Goal: Use online tool/utility: Utilize a website feature to perform a specific function

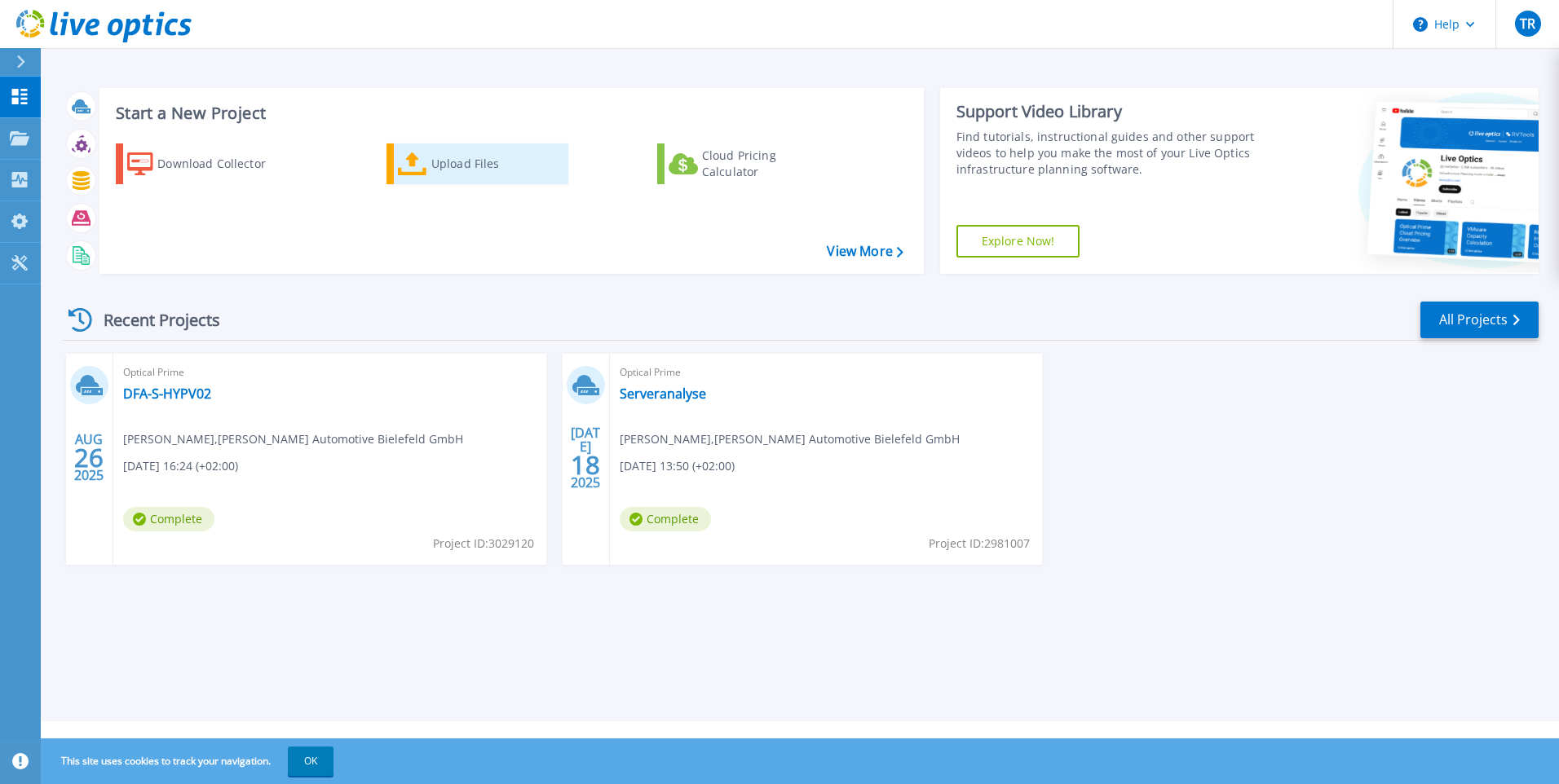
click at [441, 171] on div "Upload Files" at bounding box center [497, 163] width 131 height 33
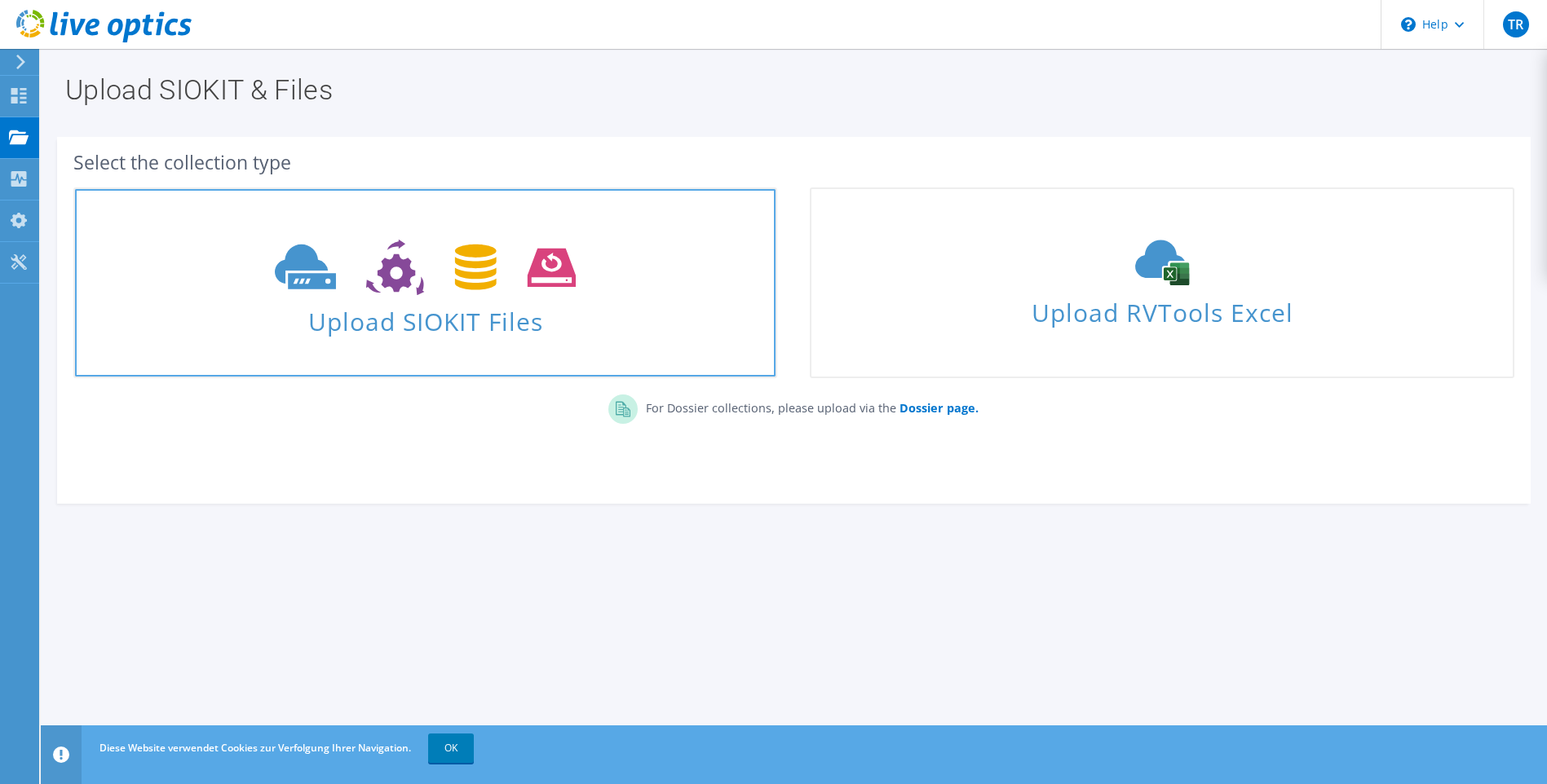
click at [375, 325] on span "Upload SIOKIT Files" at bounding box center [426, 317] width 701 height 35
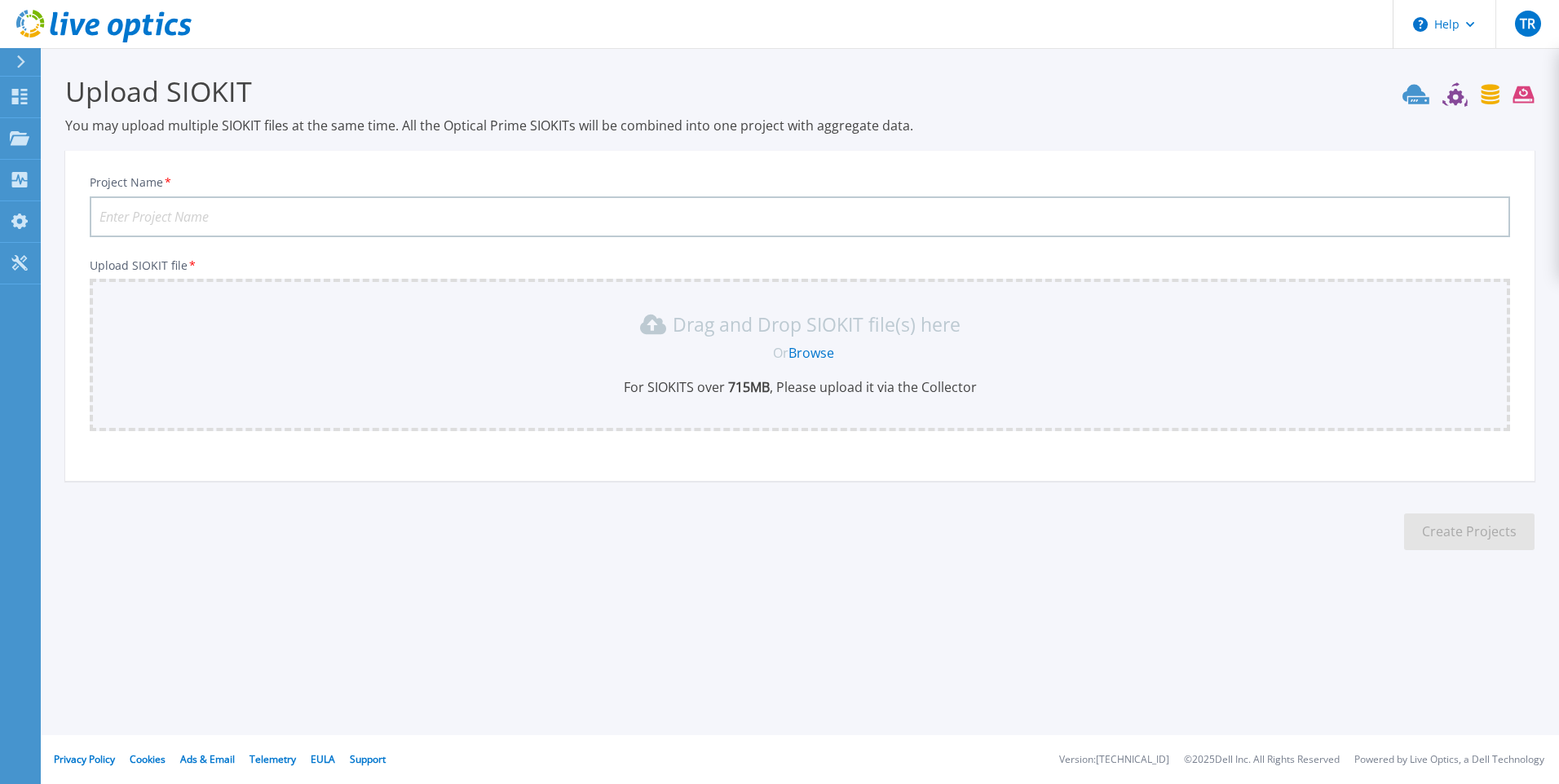
click at [801, 349] on link "Browse" at bounding box center [811, 353] width 45 height 18
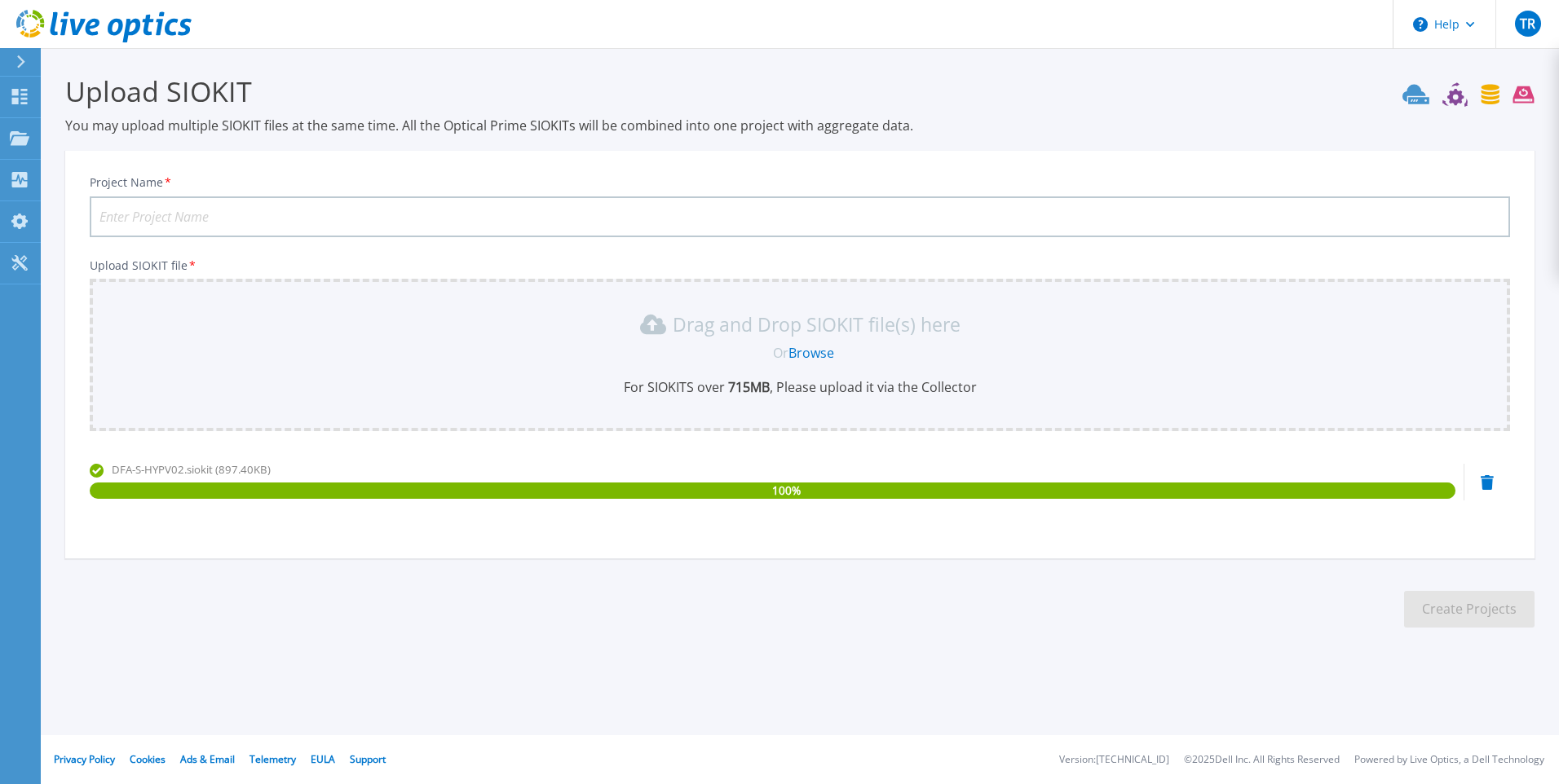
click at [184, 214] on input "Project Name *" at bounding box center [799, 217] width 1420 height 41
type input "DFA Bielefeld GmbH Cluster"
click at [1470, 610] on button "Create Projects" at bounding box center [1469, 610] width 131 height 37
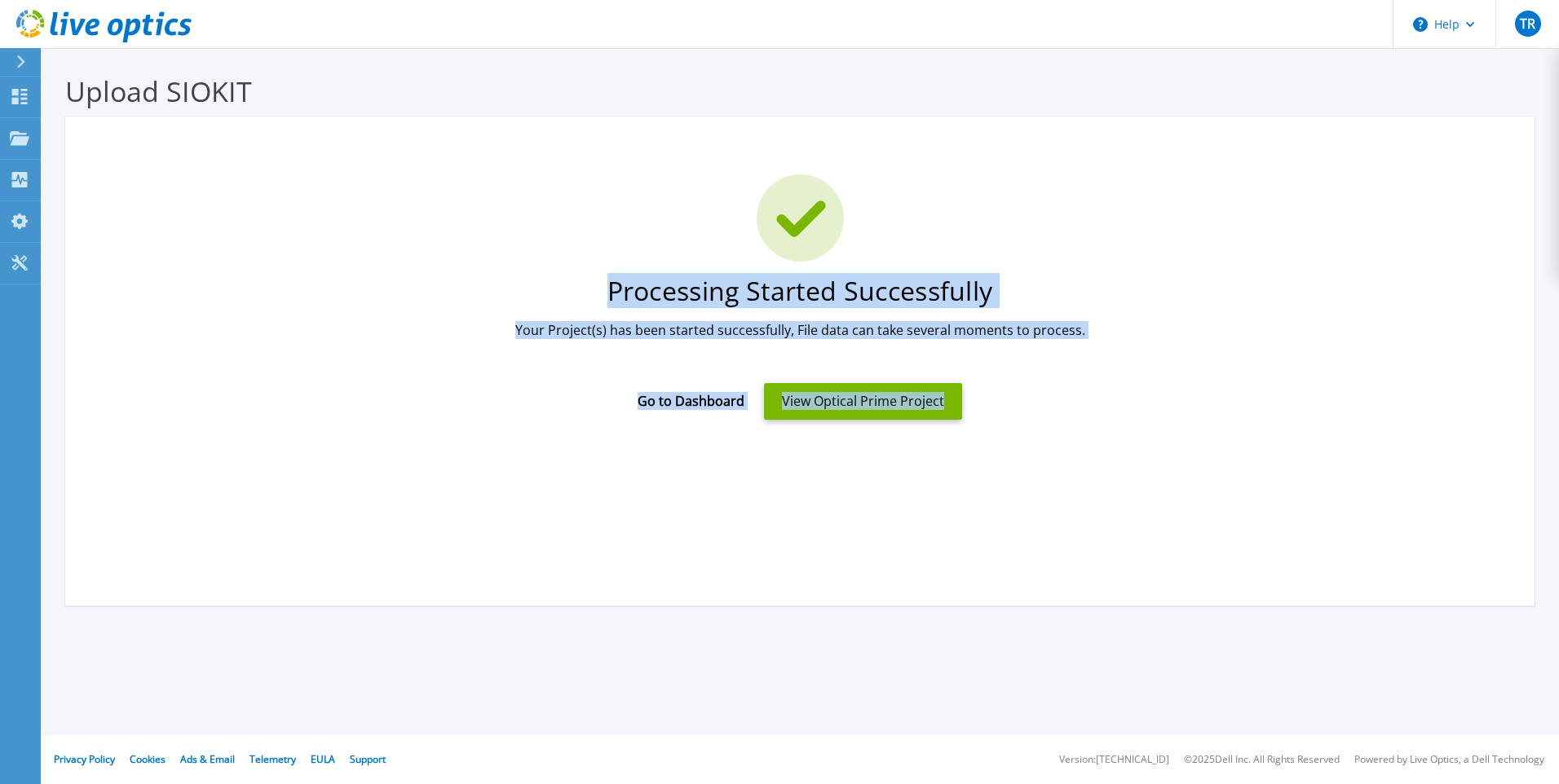
drag, startPoint x: 591, startPoint y: 283, endPoint x: 1071, endPoint y: 441, distance: 505.3
click at [1071, 441] on div "Processing Started Successfully Your Project(s) has been started successfully, …" at bounding box center [800, 296] width 1469 height 338
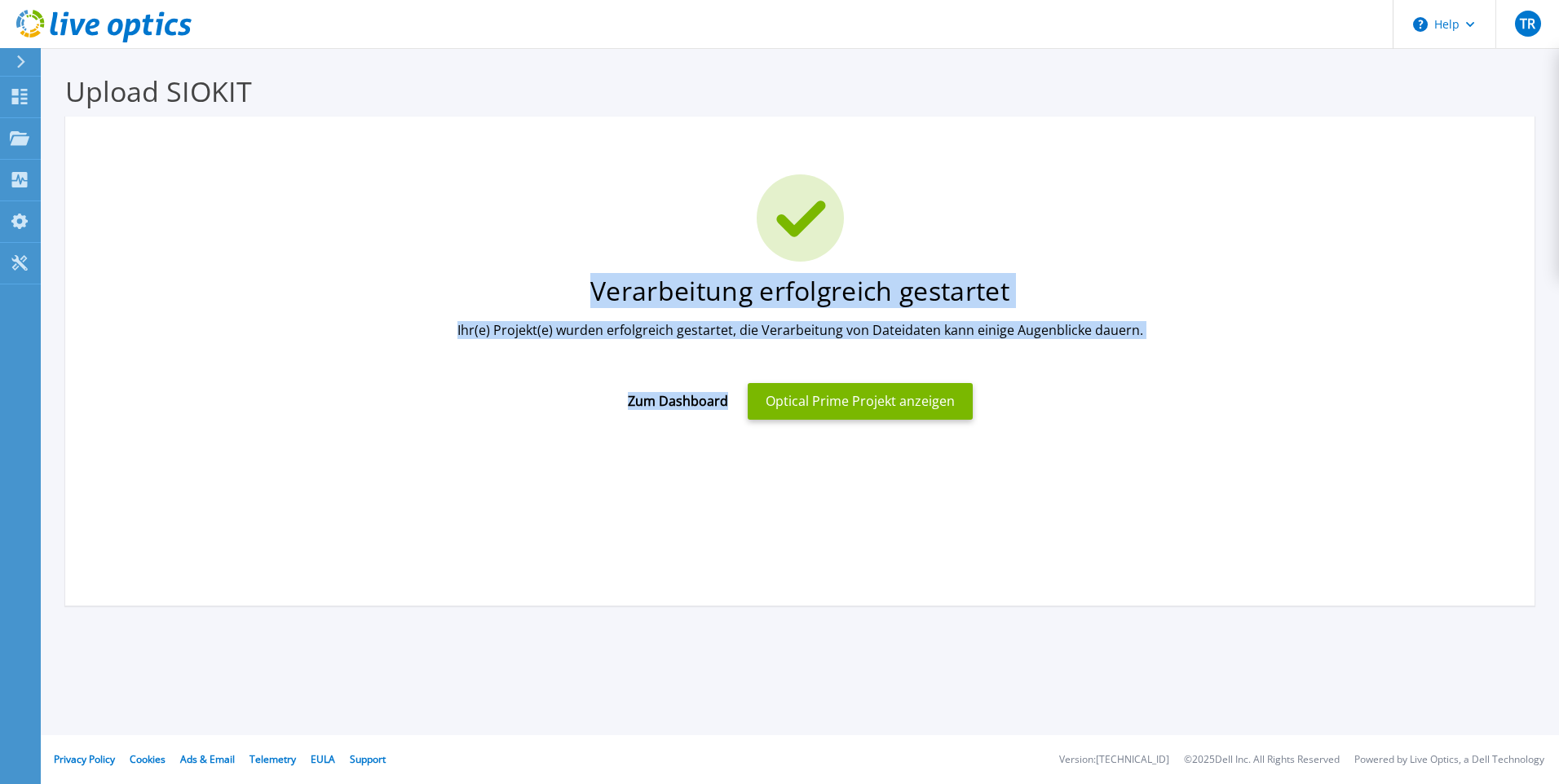
click at [745, 524] on div "Verarbeitung erfolgreich gestartet Ihr(e) Projekt(e) wurden erfolgreich gestart…" at bounding box center [800, 361] width 1469 height 489
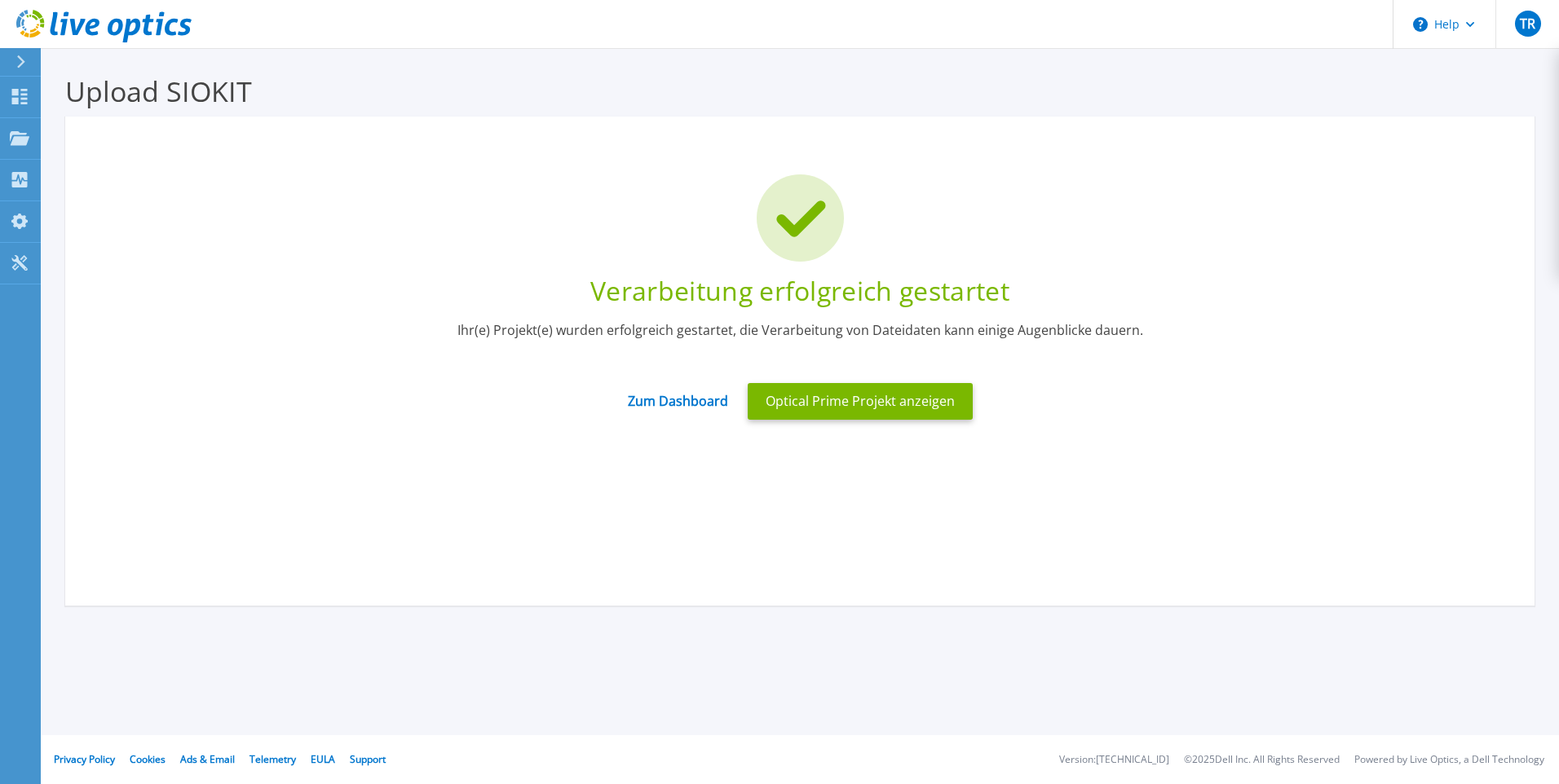
click at [1227, 457] on div "Verarbeitung erfolgreich gestartet Ihr(e) Projekt(e) wurden erfolgreich gestart…" at bounding box center [800, 296] width 1469 height 338
click at [880, 402] on button "Optical Prime Projekt anzeigen" at bounding box center [860, 401] width 225 height 37
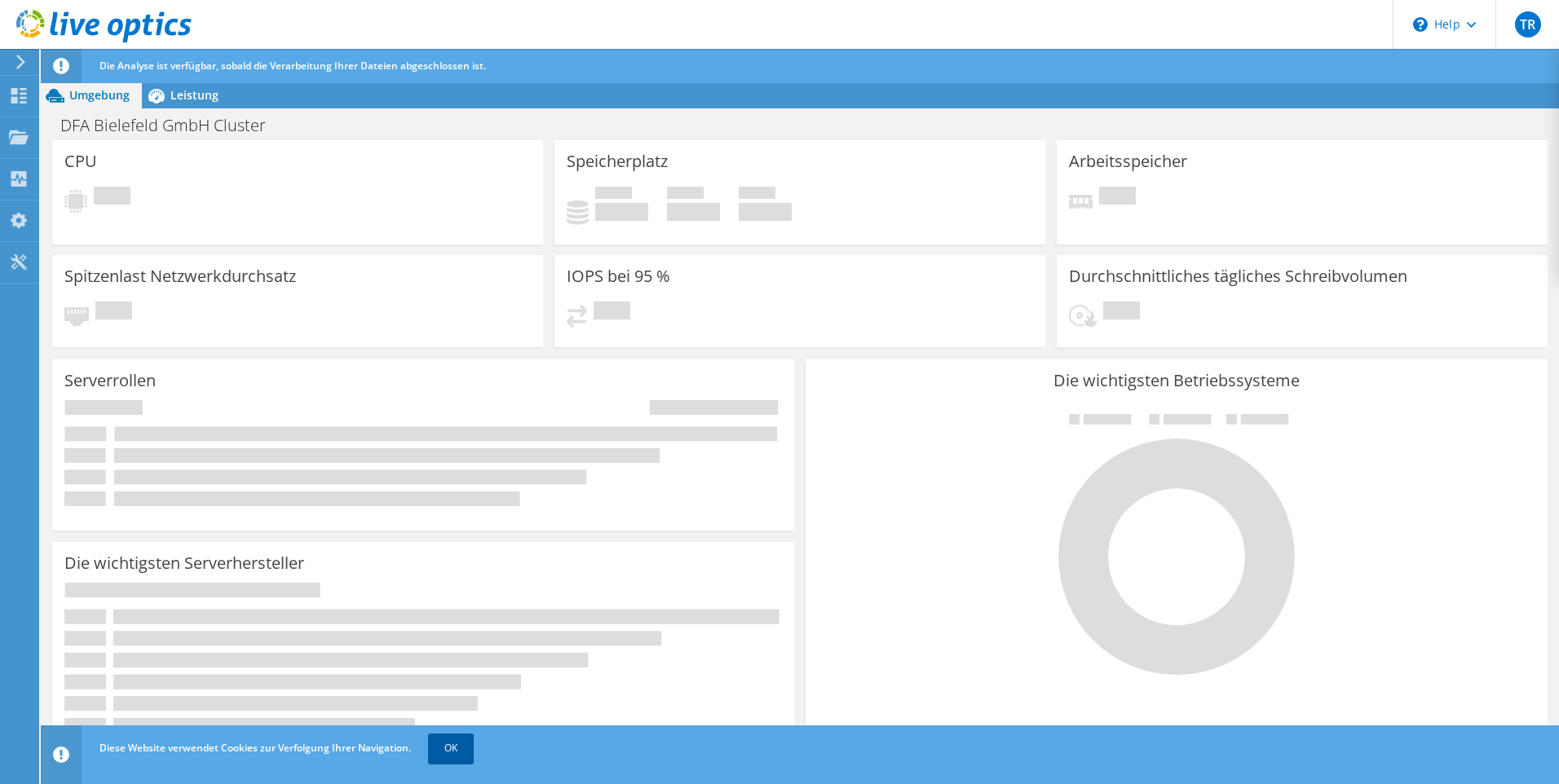
click at [462, 741] on link "OK" at bounding box center [451, 748] width 45 height 29
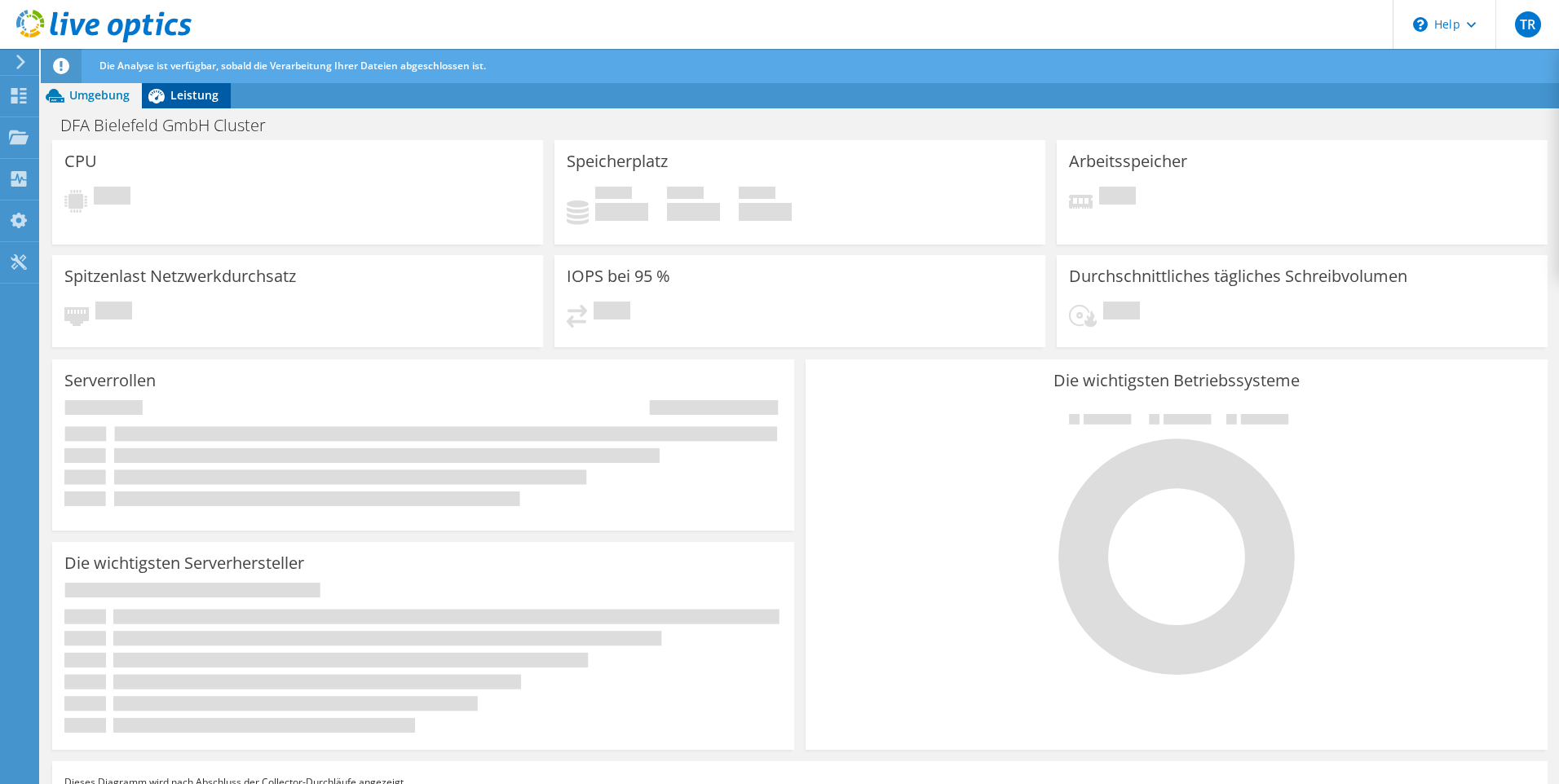
click at [184, 97] on span "Leistung" at bounding box center [194, 95] width 48 height 15
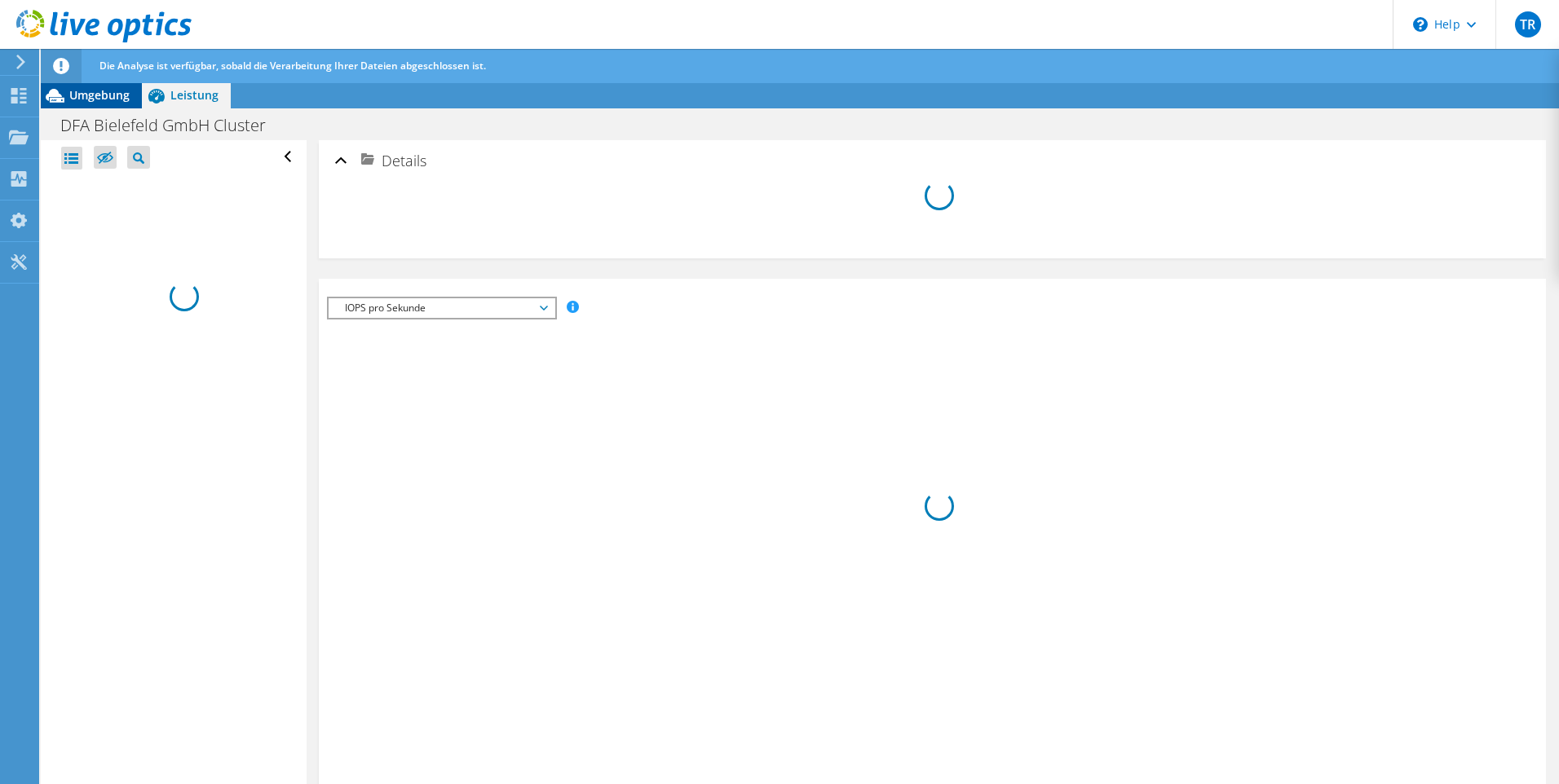
click at [99, 95] on span "Umgebung" at bounding box center [100, 95] width 60 height 15
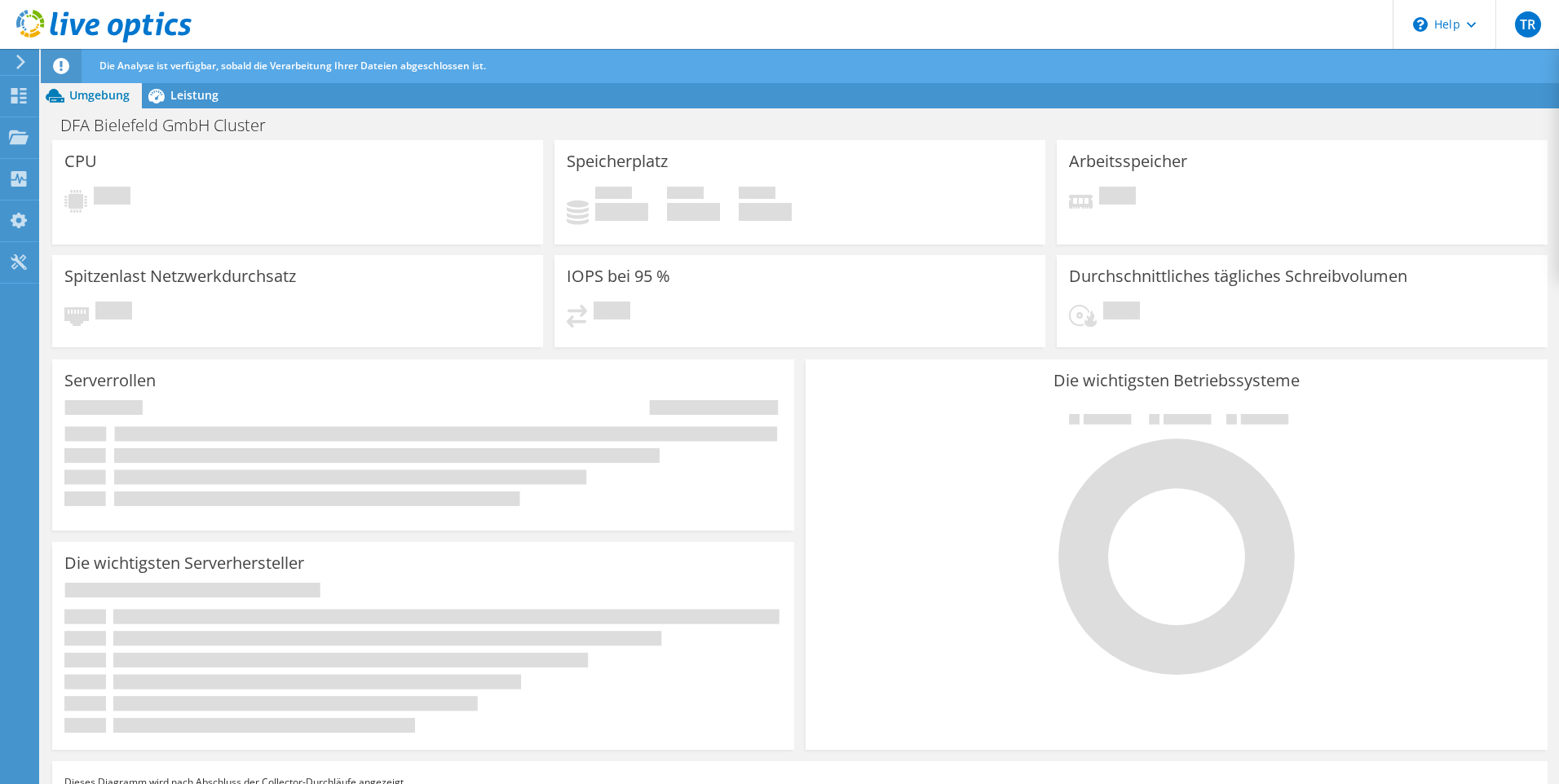
click at [408, 456] on rect at bounding box center [388, 456] width 548 height 15
click at [61, 70] on icon at bounding box center [60, 65] width 16 height 16
click at [20, 98] on use at bounding box center [19, 95] width 15 height 15
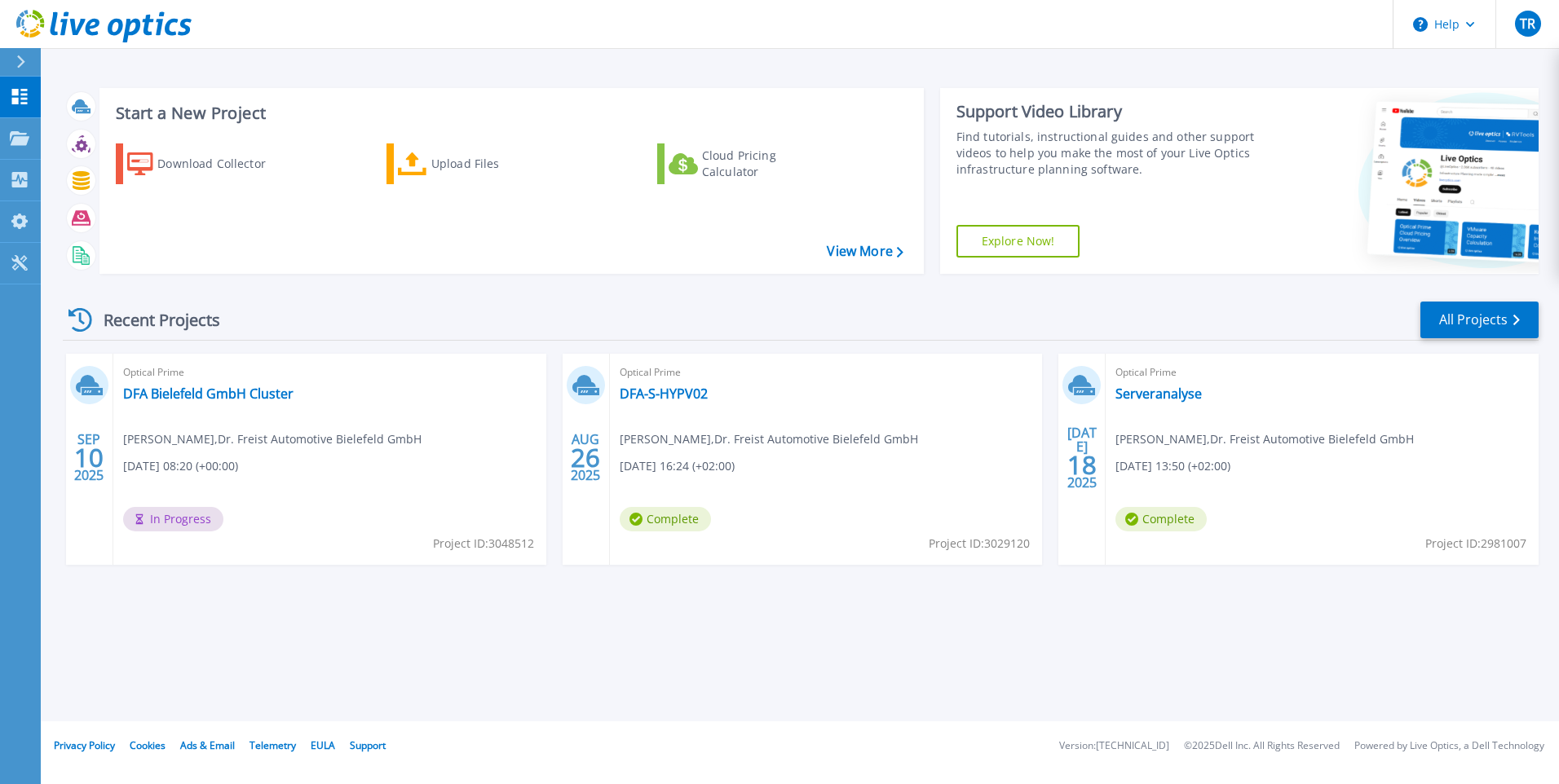
click at [661, 520] on span "Complete" at bounding box center [665, 518] width 91 height 24
click at [654, 527] on span "Complete" at bounding box center [665, 518] width 91 height 24
click at [653, 386] on link "DFA-S-HYPV02" at bounding box center [663, 393] width 88 height 16
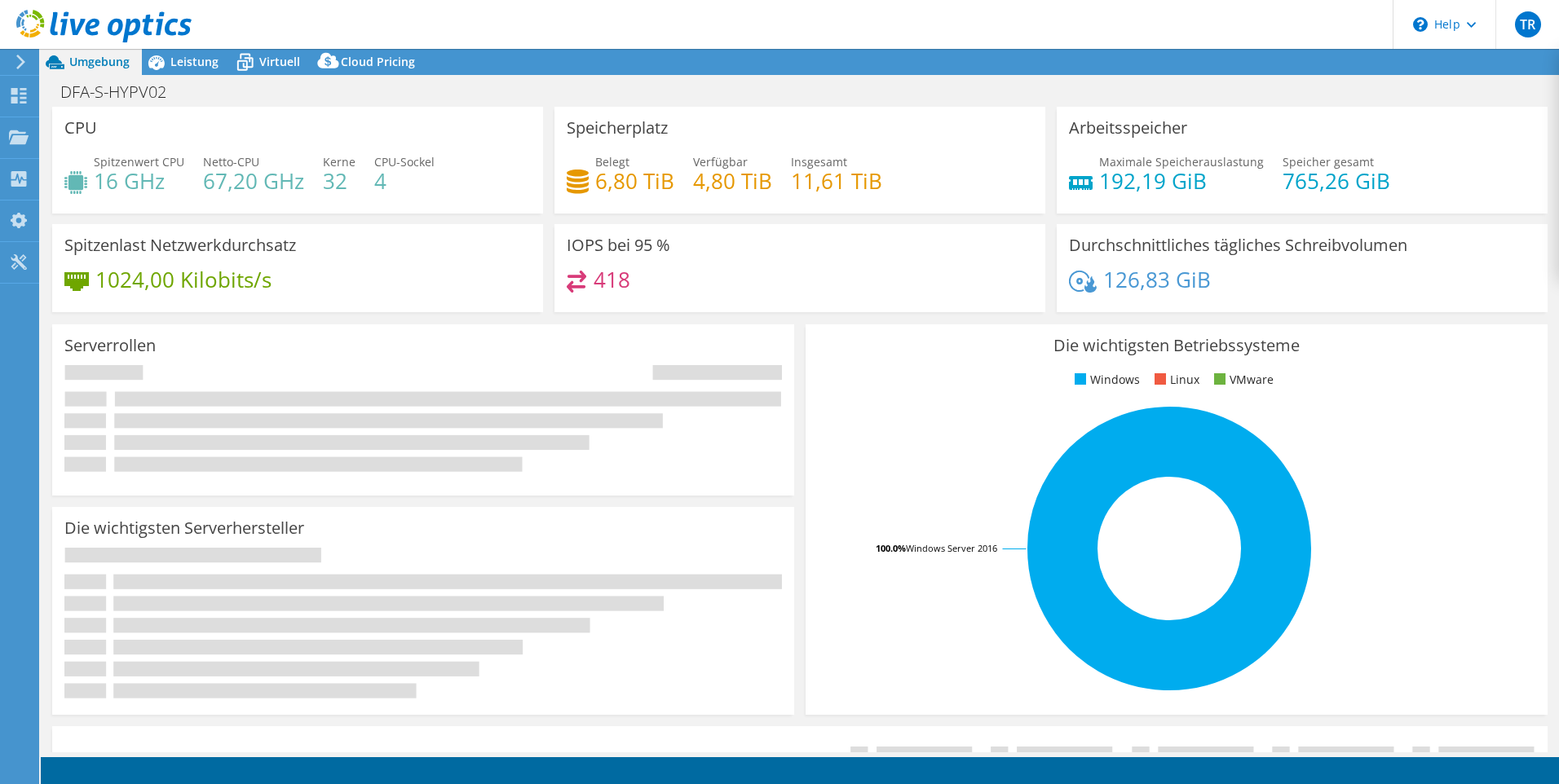
select select "USD"
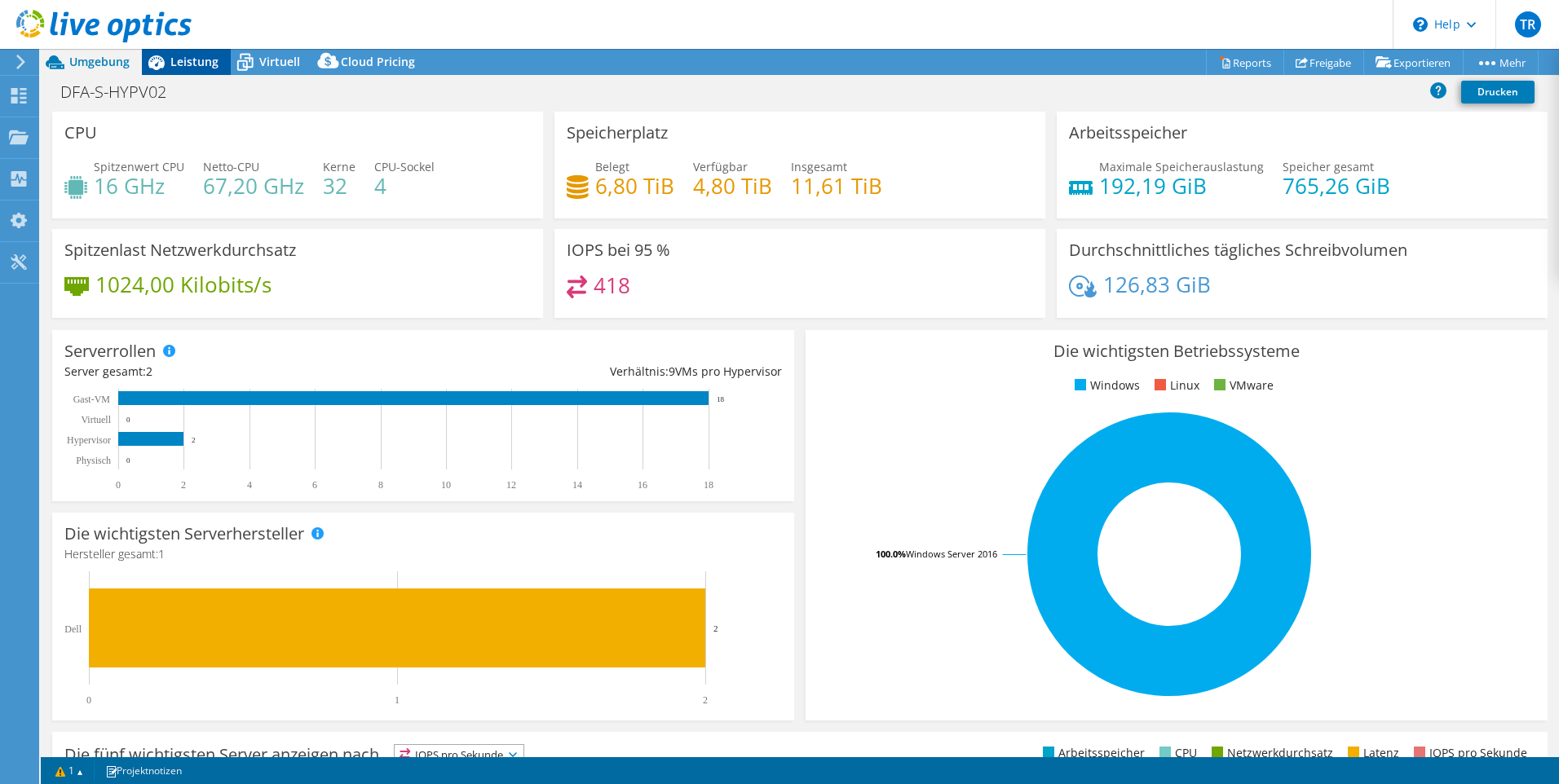
click at [173, 69] on span "Leistung" at bounding box center [194, 61] width 48 height 15
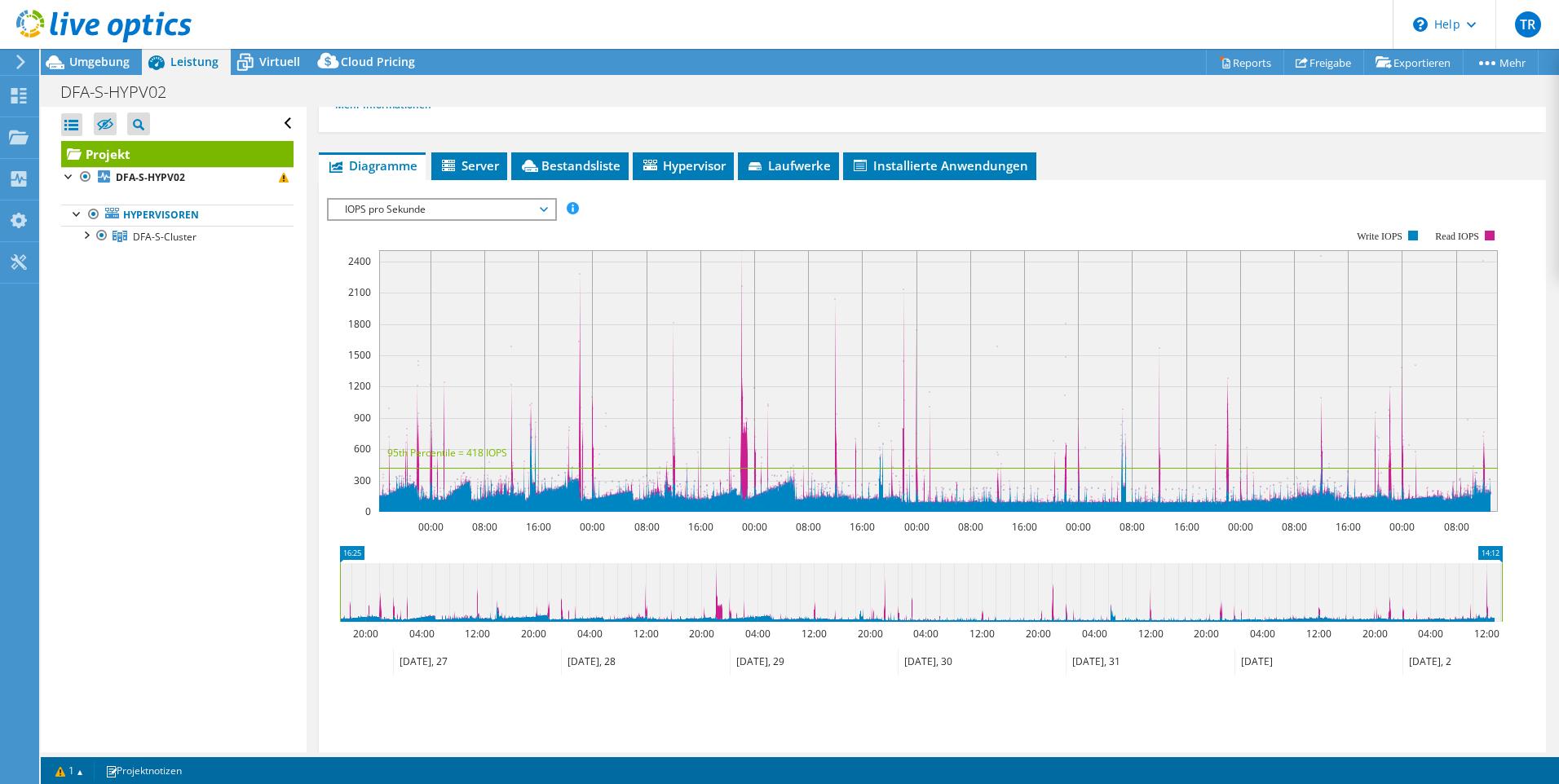
scroll to position [163, 0]
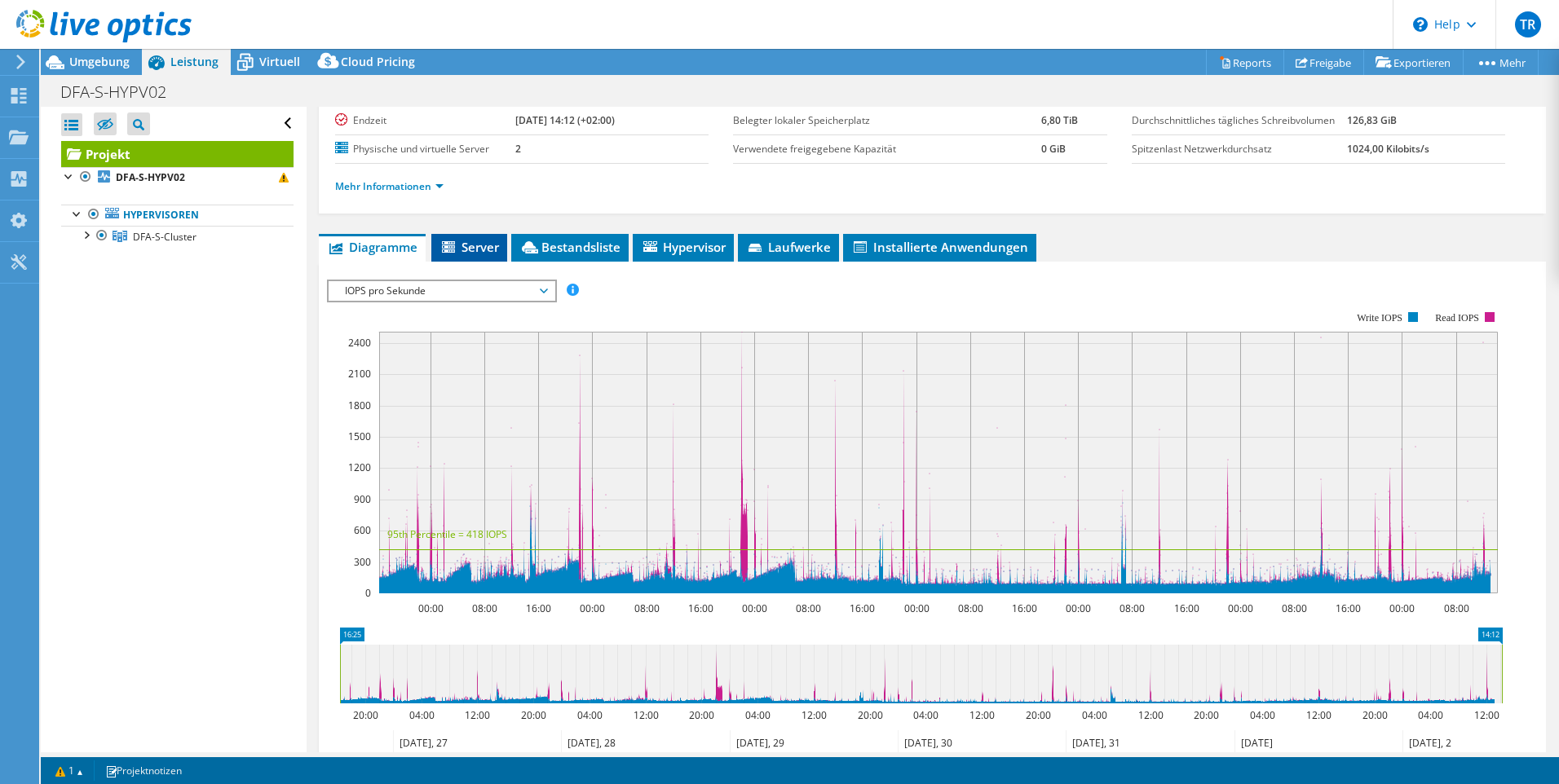
click at [493, 250] on span "Server" at bounding box center [469, 246] width 59 height 16
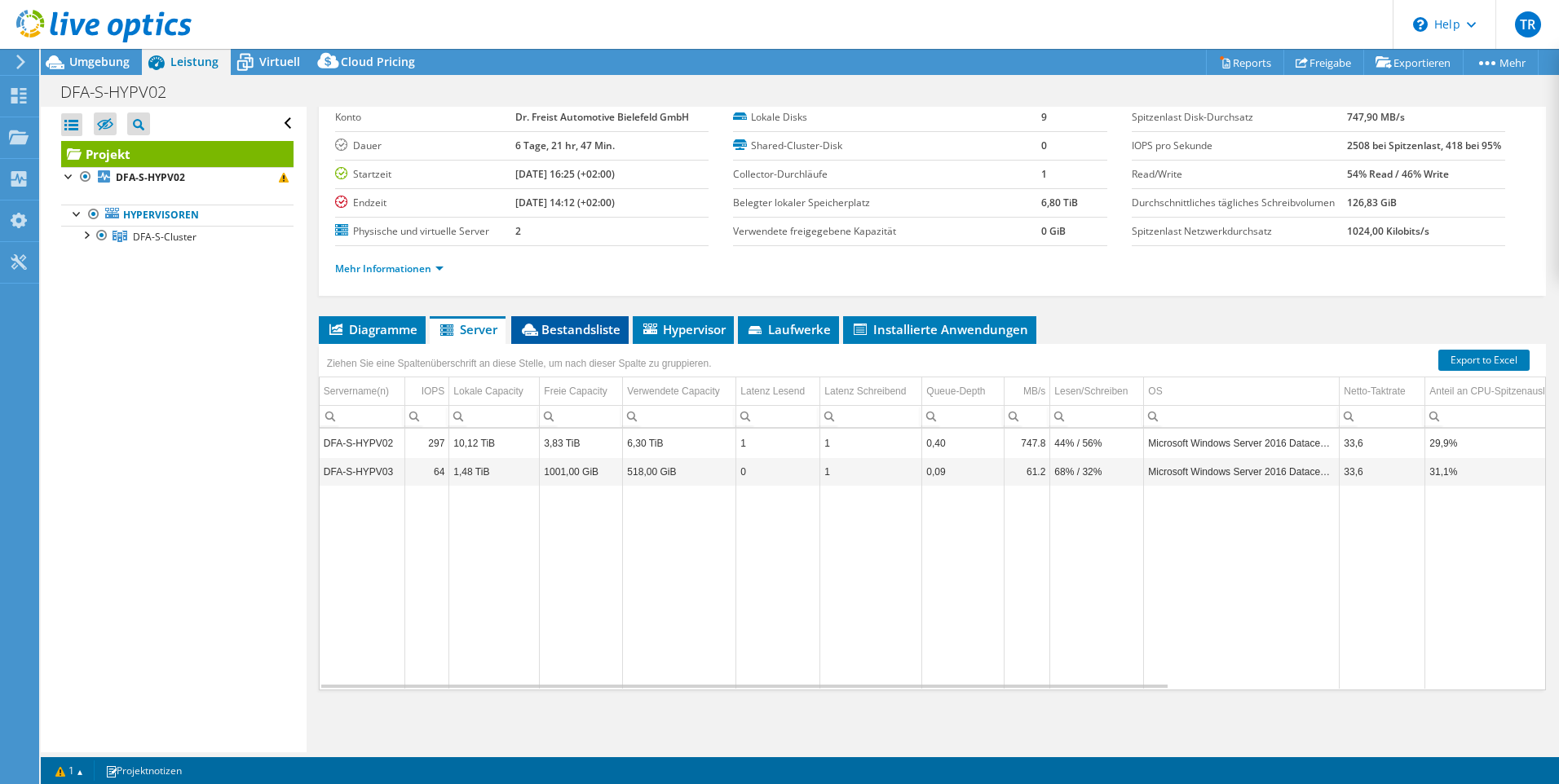
click at [576, 328] on span "Bestandsliste" at bounding box center [570, 328] width 101 height 16
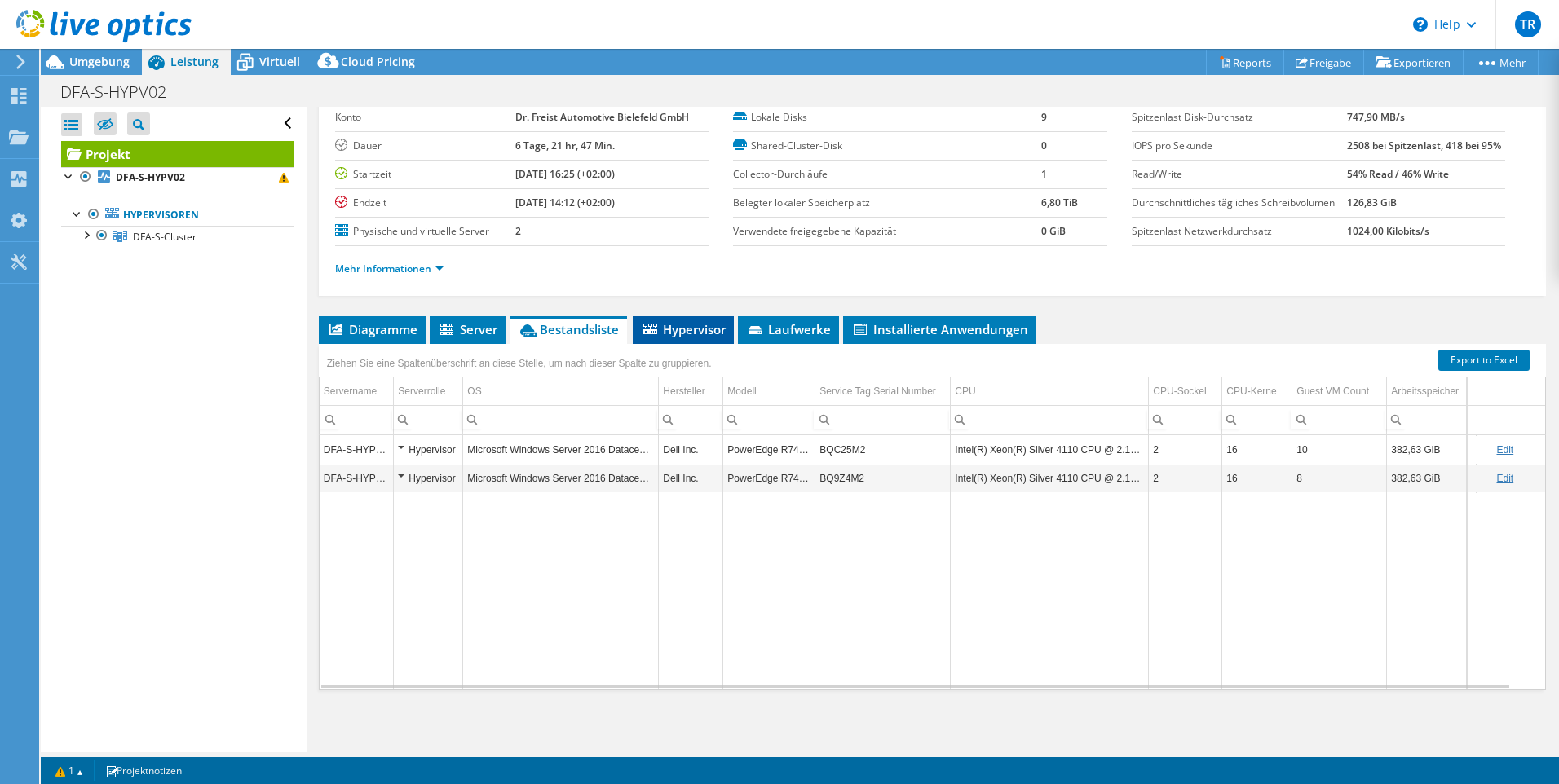
click at [670, 330] on span "Hypervisor" at bounding box center [683, 328] width 85 height 16
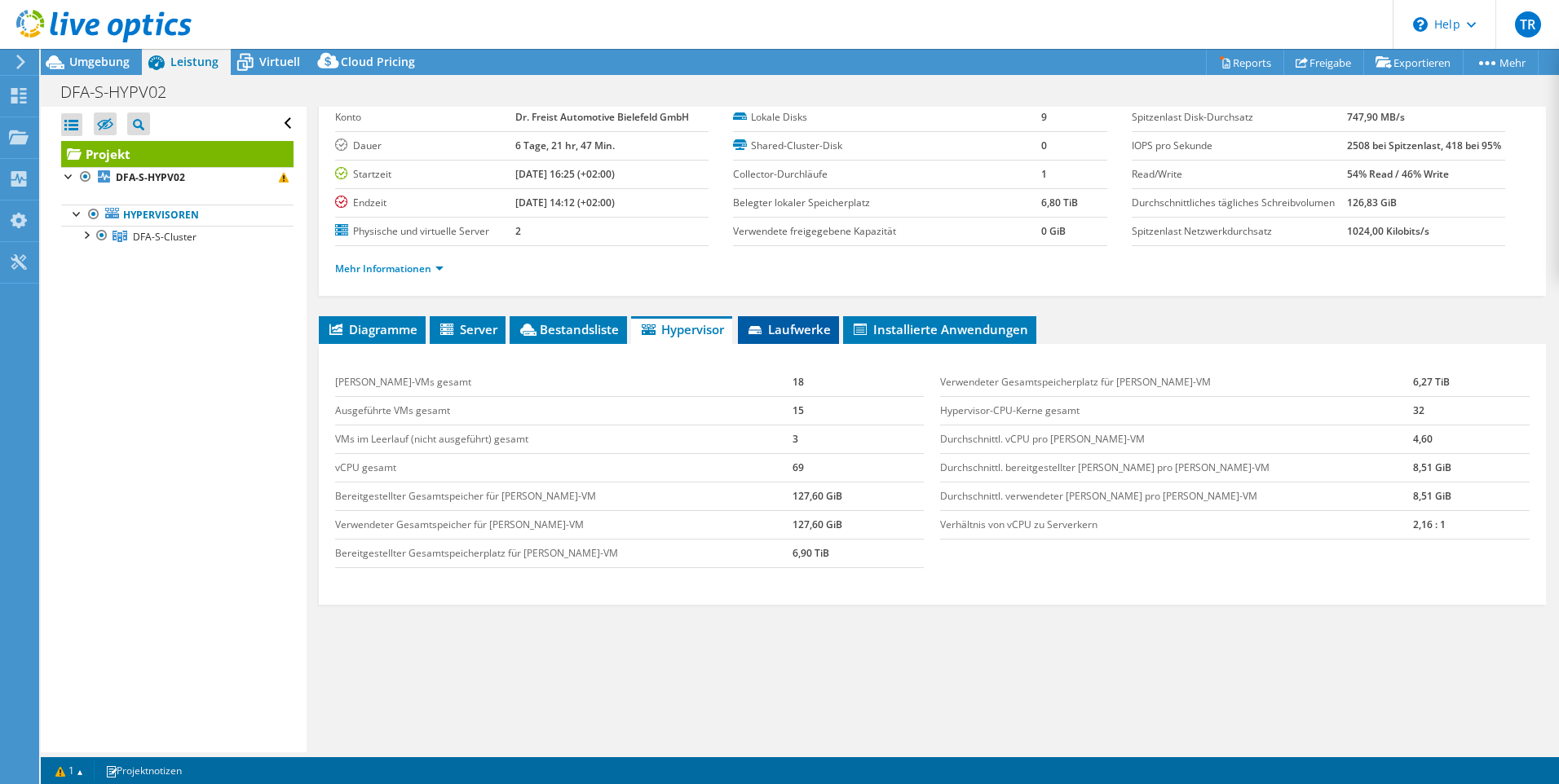
click at [808, 325] on span "Laufwerke" at bounding box center [787, 328] width 85 height 16
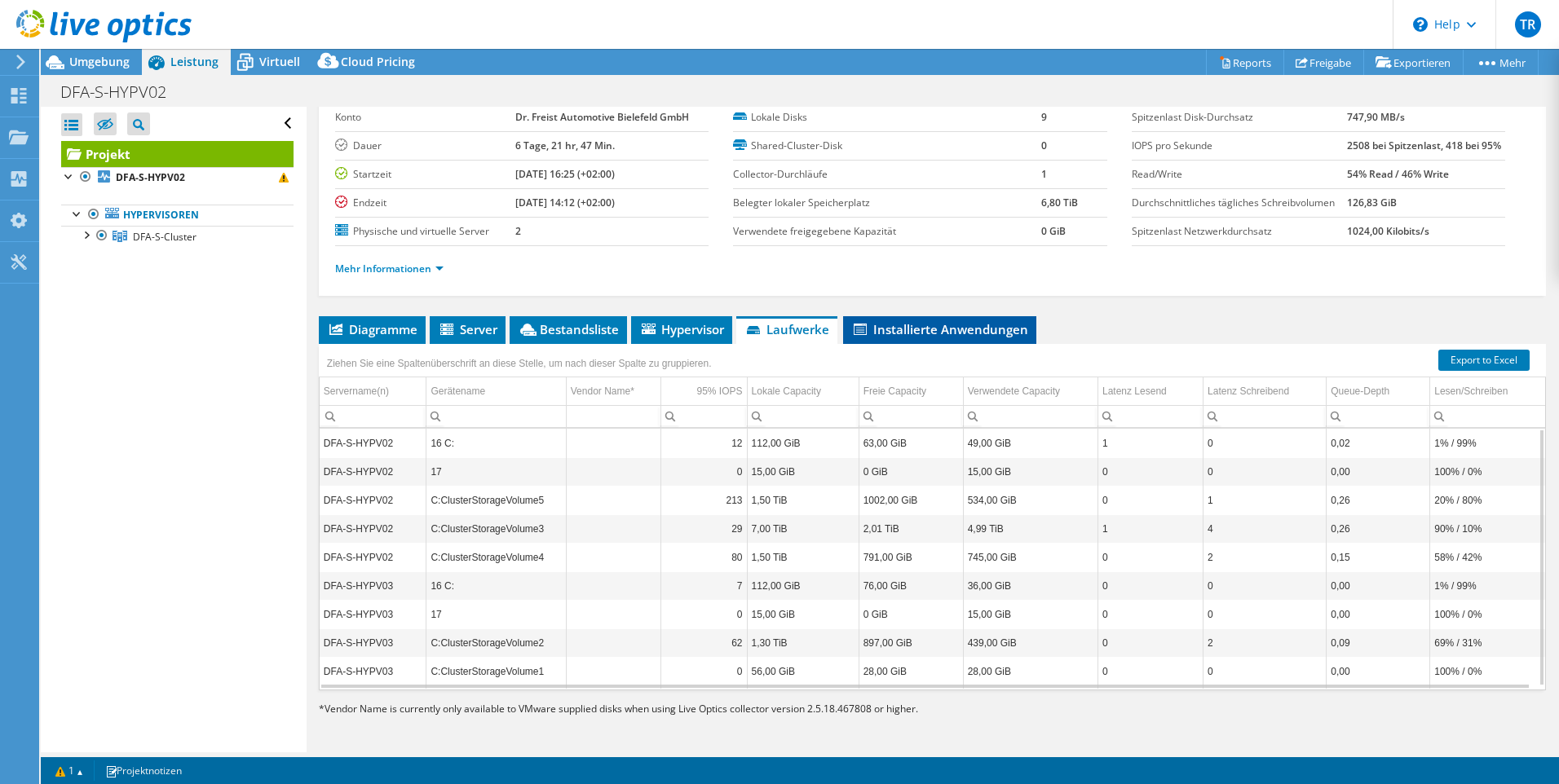
click at [914, 326] on span "Installierte Anwendungen" at bounding box center [939, 328] width 177 height 16
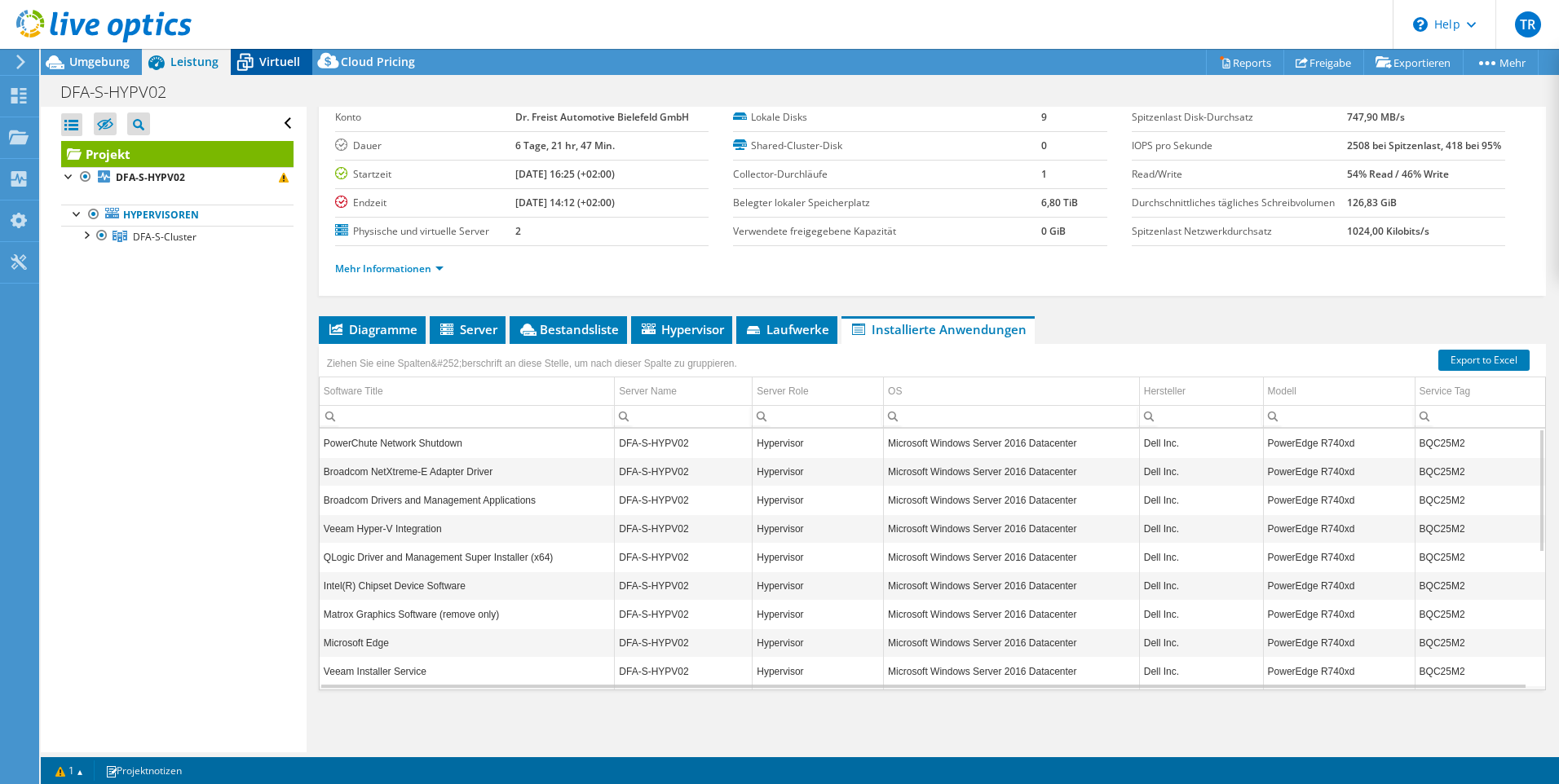
drag, startPoint x: 287, startPoint y: 61, endPoint x: 297, endPoint y: 72, distance: 14.9
click at [287, 64] on span "Virtuell" at bounding box center [279, 61] width 41 height 15
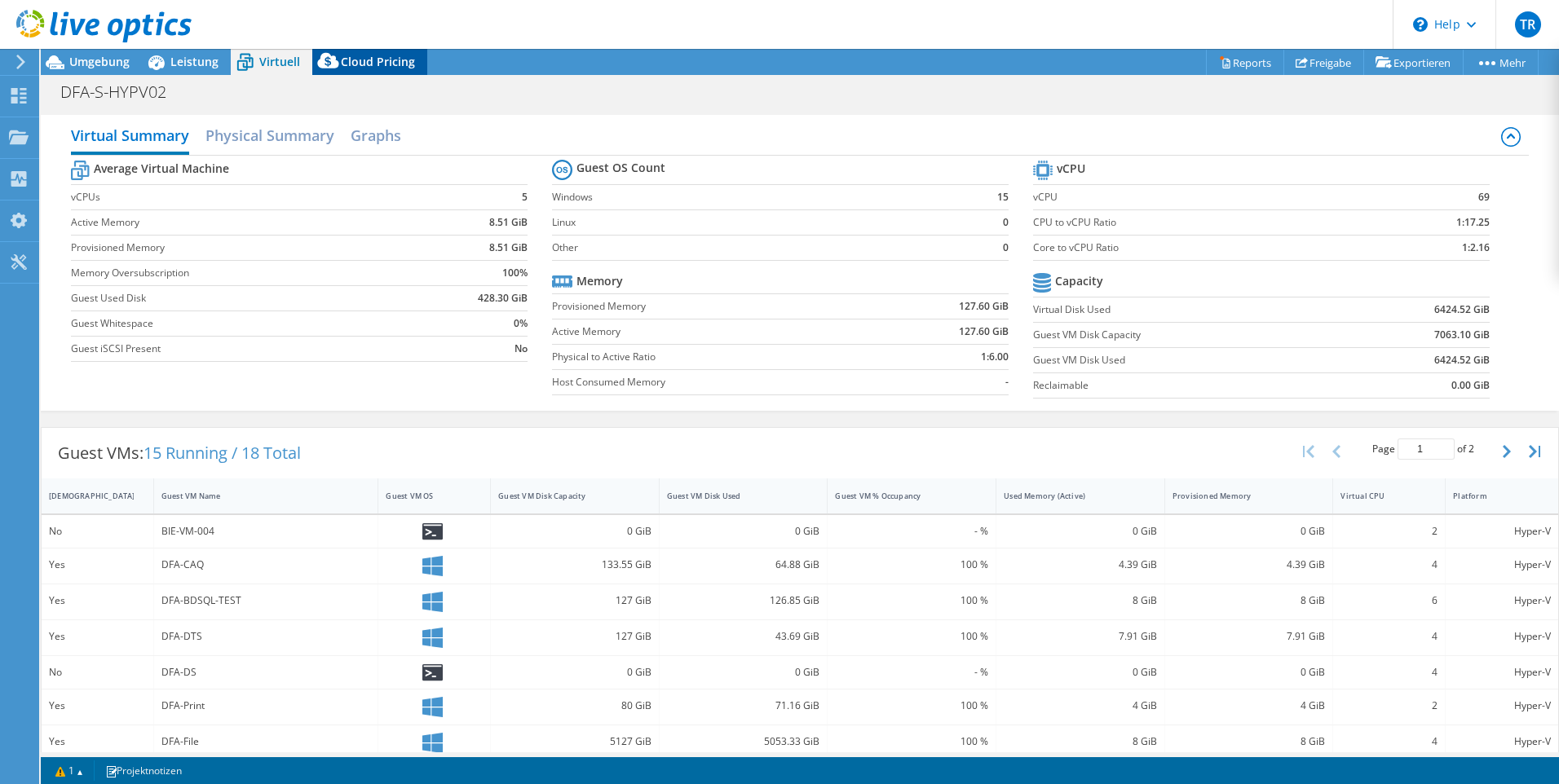
click at [364, 70] on div "Cloud Pricing" at bounding box center [369, 61] width 115 height 26
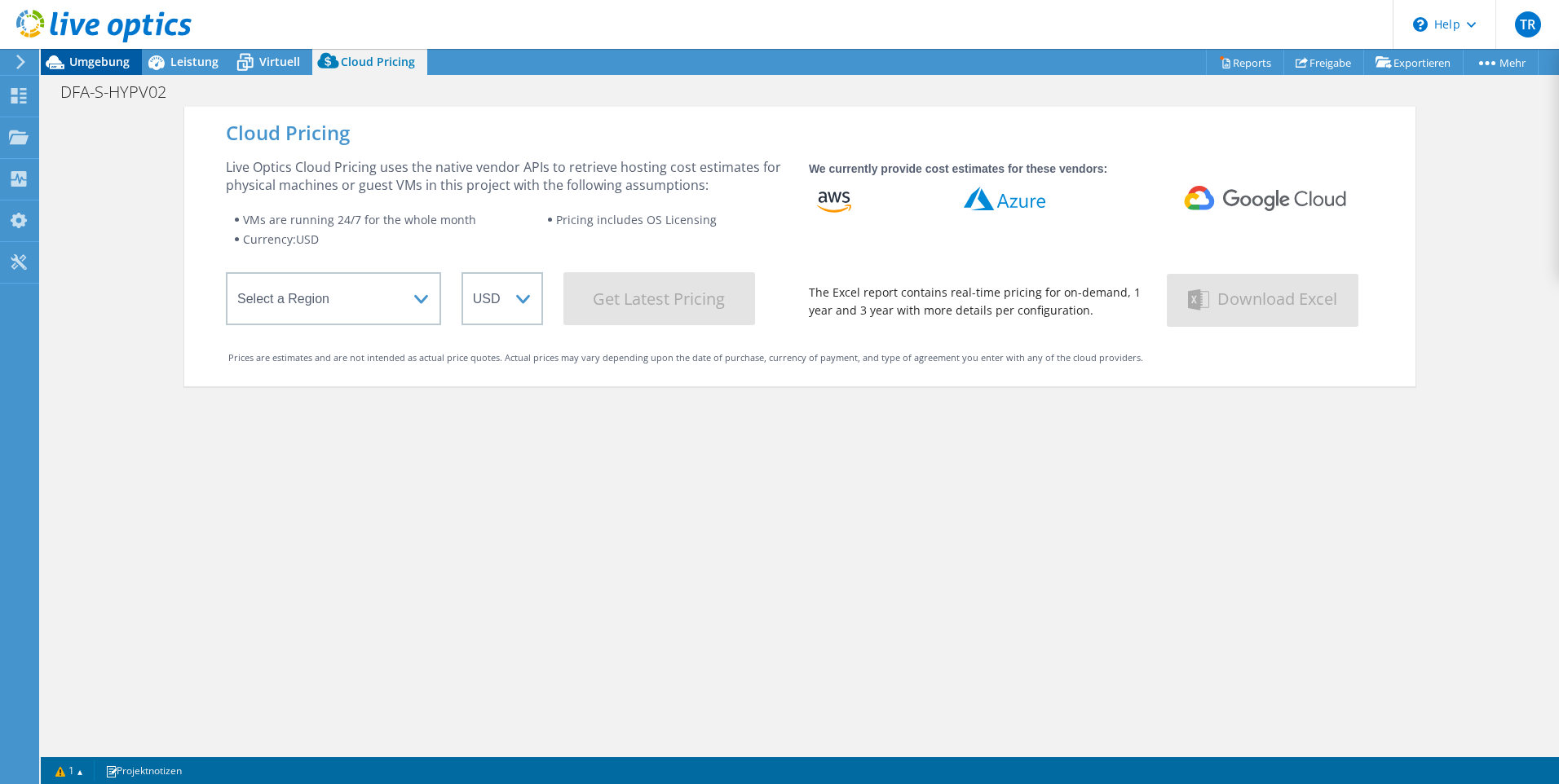
click at [93, 64] on span "Umgebung" at bounding box center [100, 61] width 60 height 15
